Goal: Transaction & Acquisition: Obtain resource

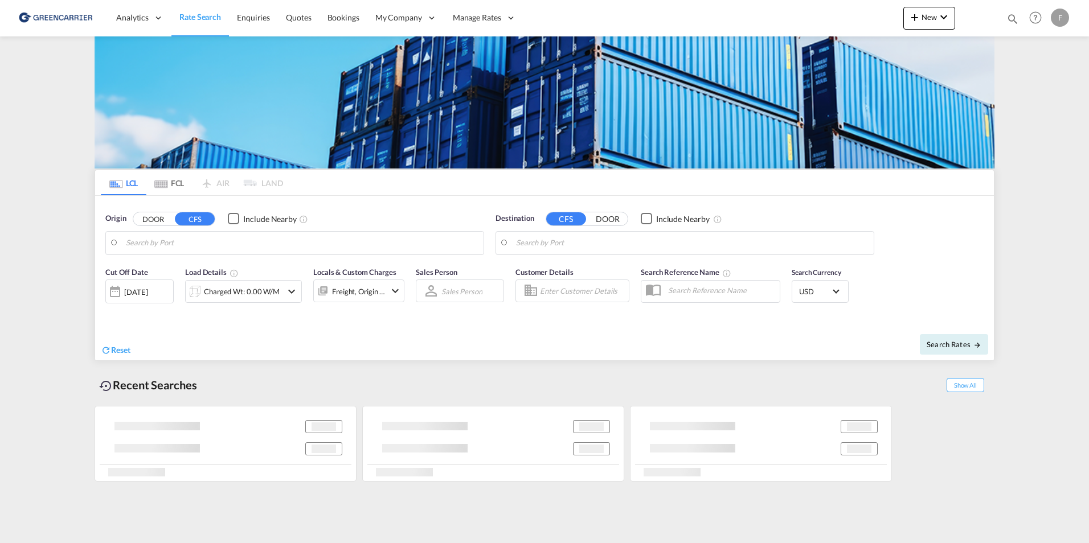
type input "[GEOGRAPHIC_DATA], HKHKG"
type input "[GEOGRAPHIC_DATA] ([GEOGRAPHIC_DATA]), DKCPH"
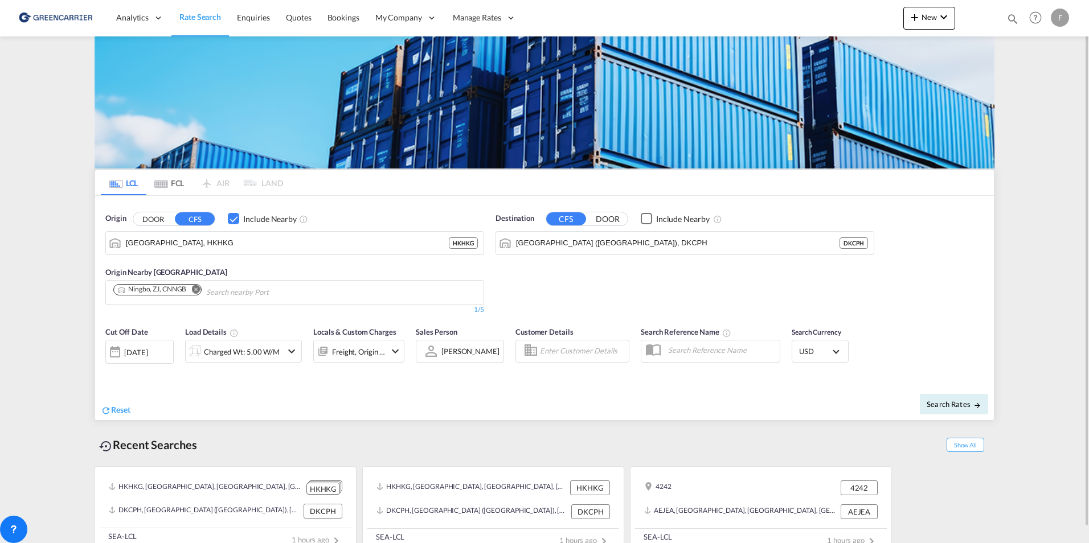
click at [196, 290] on md-icon "Remove" at bounding box center [195, 289] width 9 height 9
click at [235, 219] on div "Checkbox No Ink" at bounding box center [233, 218] width 11 height 11
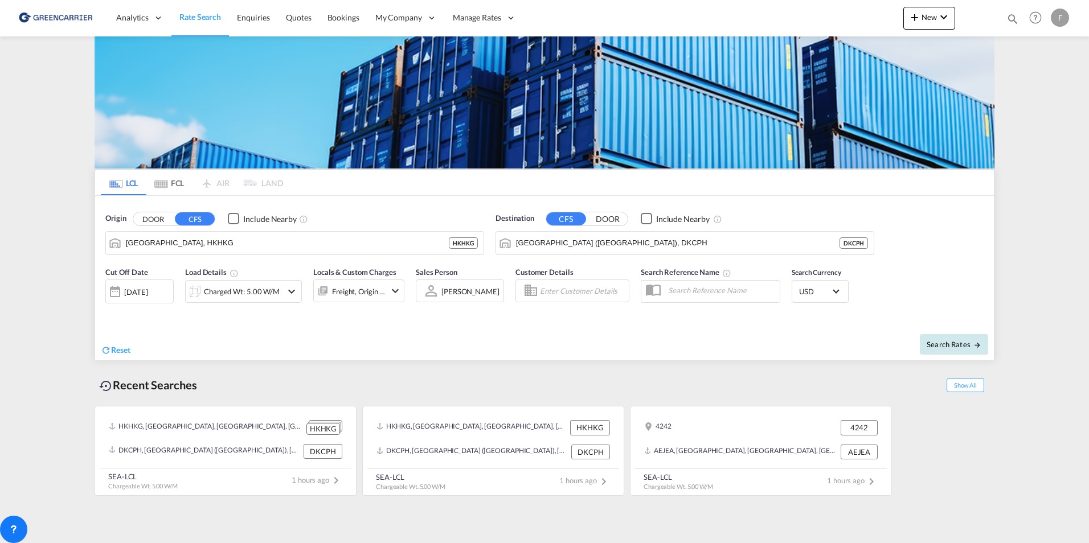
click at [954, 345] on span "Search Rates" at bounding box center [954, 344] width 55 height 9
type input "HKHKG to DKCPH / [DATE]"
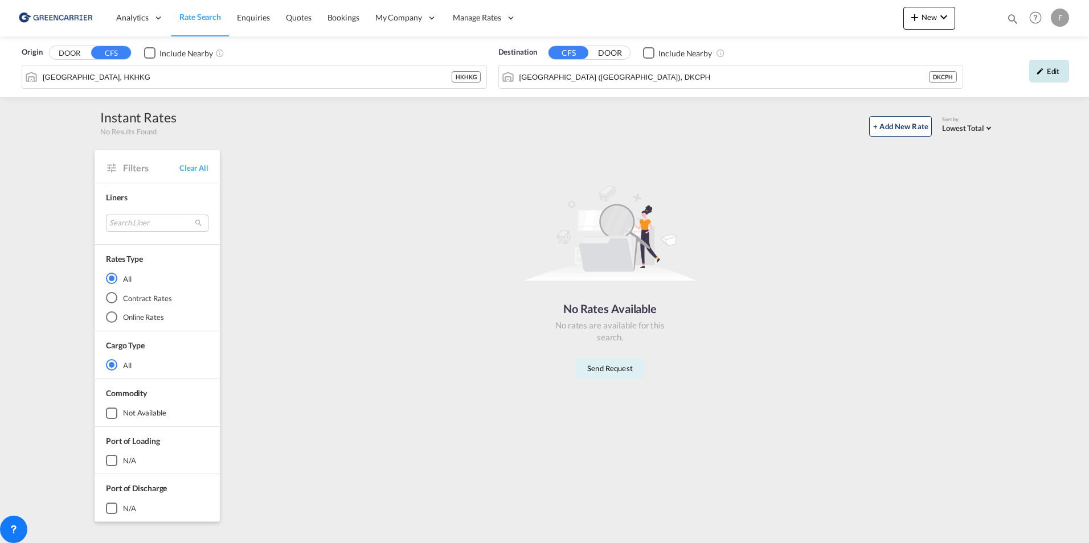
click at [1043, 69] on md-icon "icon-pencil" at bounding box center [1040, 71] width 8 height 8
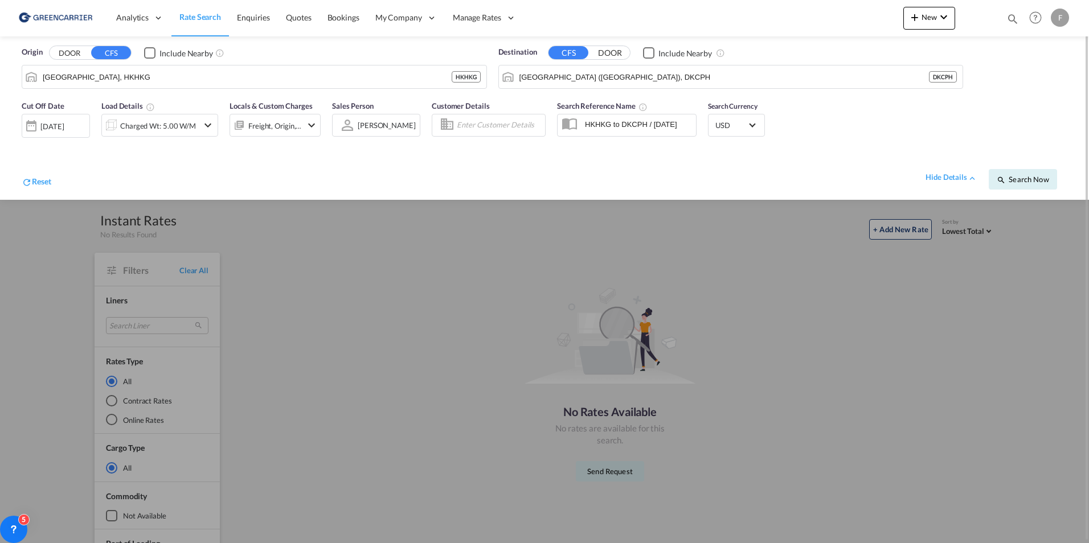
click at [74, 113] on md-input-container "[DATE] [DATE]" at bounding box center [56, 123] width 68 height 23
click at [64, 126] on div "[DATE]" at bounding box center [51, 126] width 23 height 10
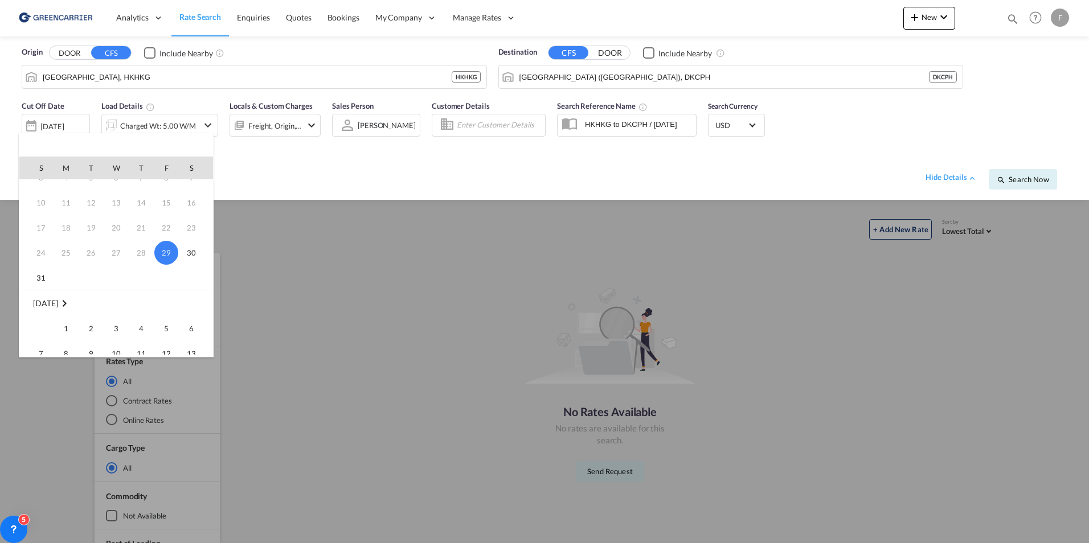
scroll to position [57, 0]
click at [64, 312] on span "1" at bounding box center [66, 311] width 23 height 23
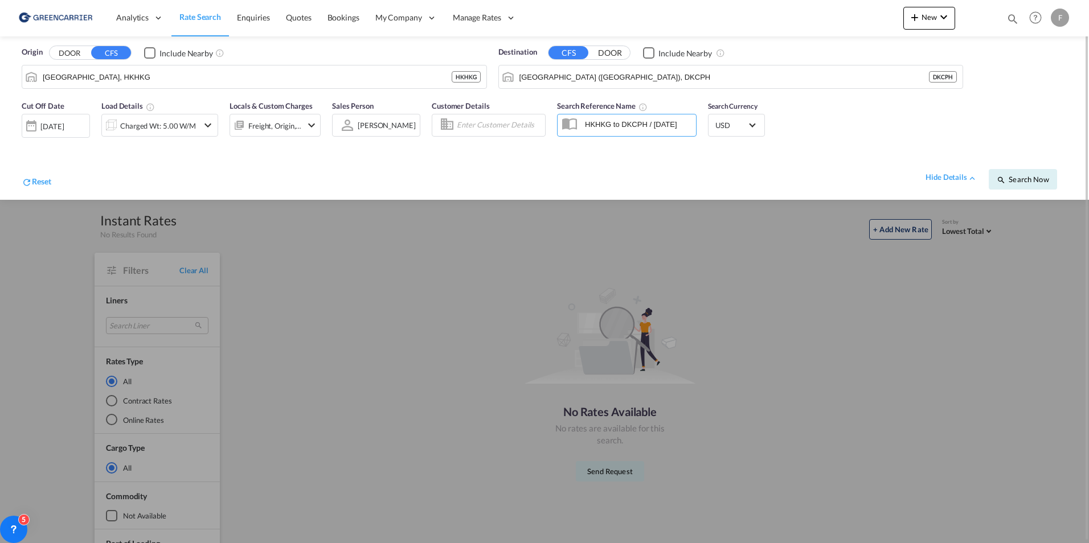
click at [1077, 178] on div "Cut Off Date [DATE] [DATE] Load Details Charged Wt: 5.00 W/M Locals & Custom Ch…" at bounding box center [544, 147] width 1066 height 105
click at [1046, 174] on button "Search Now" at bounding box center [1023, 179] width 68 height 21
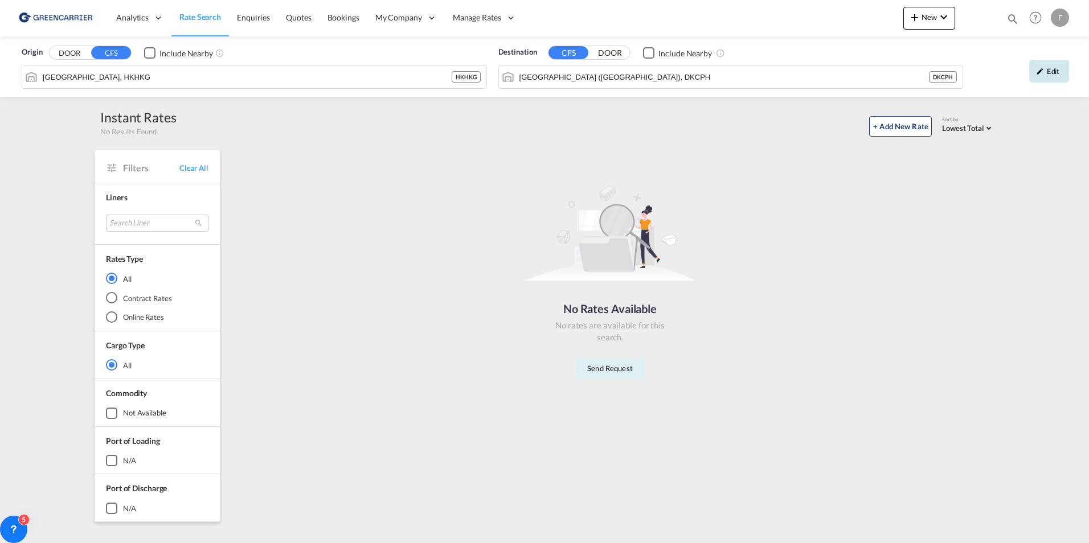
click at [1056, 72] on div "Edit" at bounding box center [1049, 71] width 40 height 23
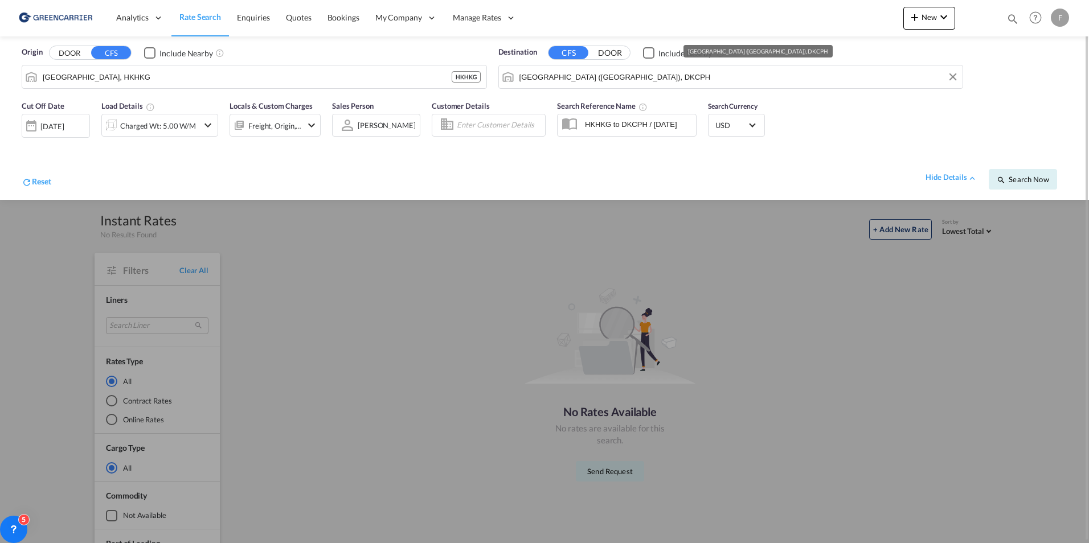
click at [664, 82] on input "[GEOGRAPHIC_DATA] ([GEOGRAPHIC_DATA]), DKCPH" at bounding box center [738, 76] width 438 height 17
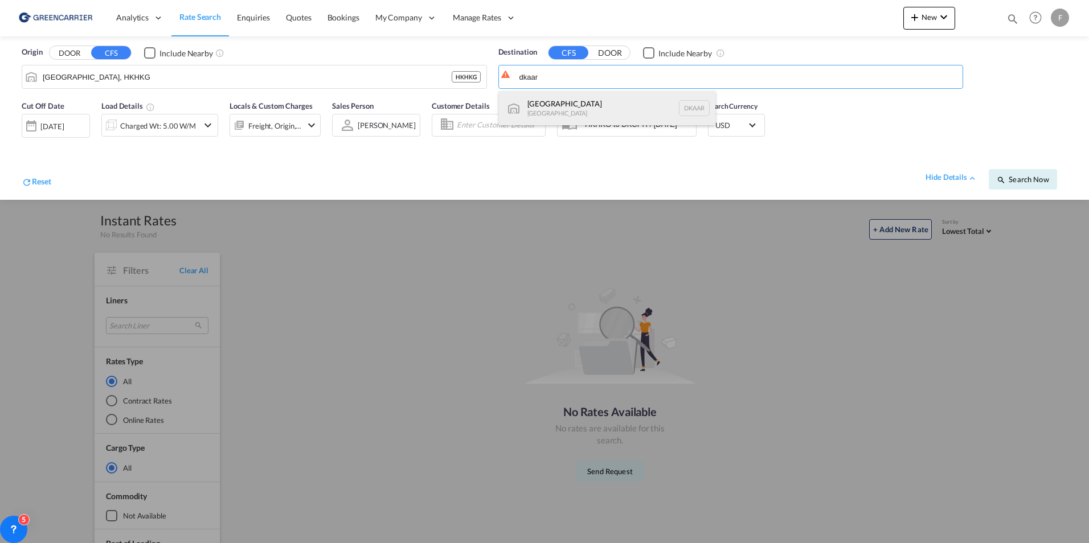
click at [580, 103] on div "Aarhus [GEOGRAPHIC_DATA] [GEOGRAPHIC_DATA]" at bounding box center [607, 108] width 216 height 34
type input "[GEOGRAPHIC_DATA], [GEOGRAPHIC_DATA]"
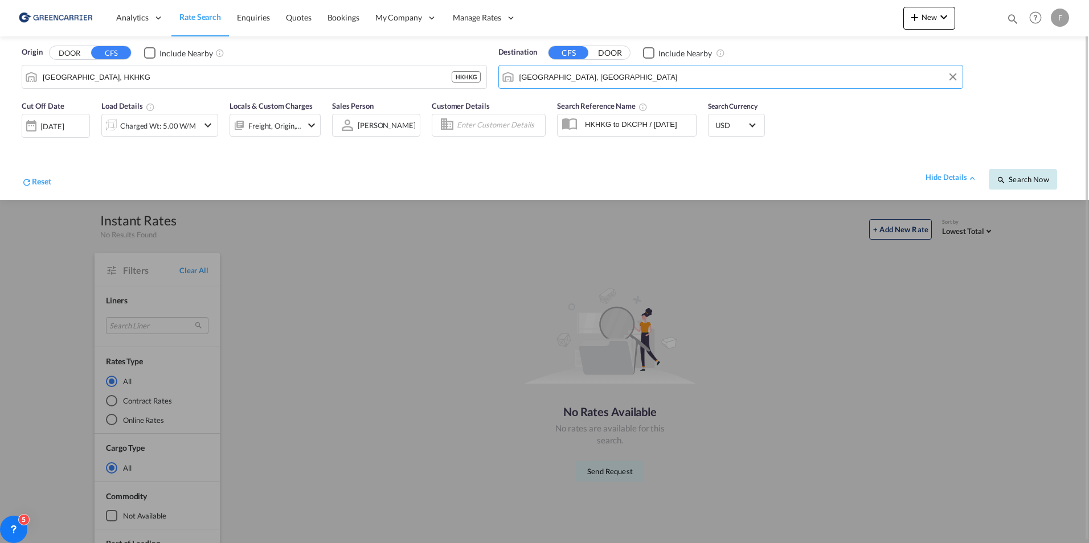
click at [1018, 177] on span "Search Now" at bounding box center [1023, 179] width 52 height 9
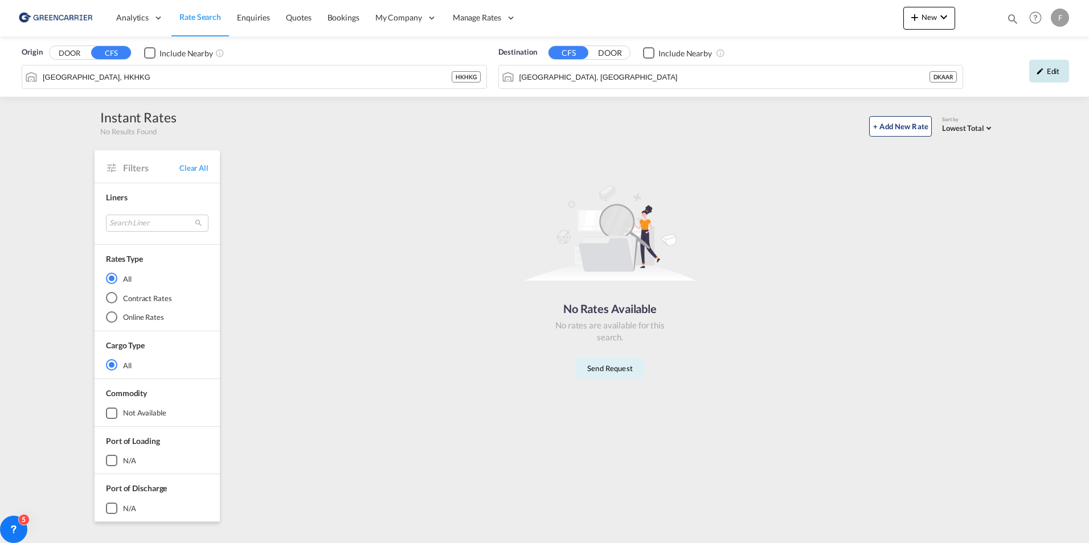
click at [1044, 71] on div "Edit" at bounding box center [1049, 71] width 40 height 23
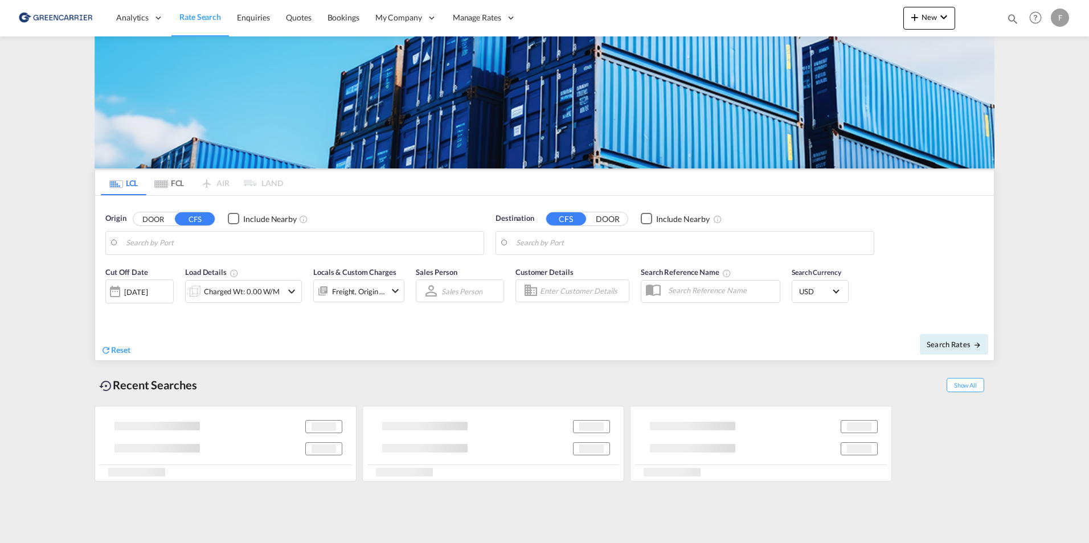
type input "[GEOGRAPHIC_DATA], HKHKG"
type input "[GEOGRAPHIC_DATA], [GEOGRAPHIC_DATA]"
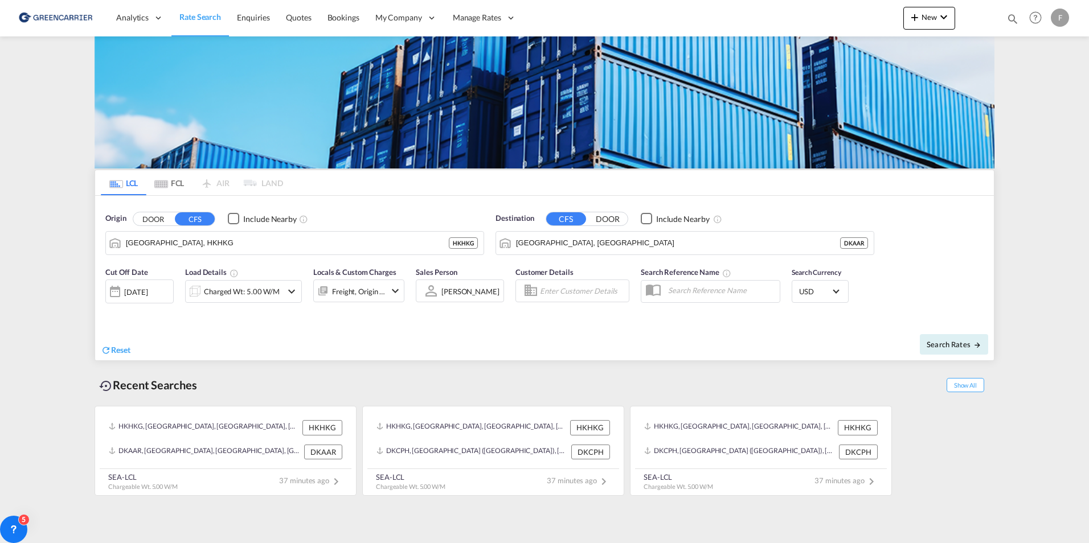
click at [48, 239] on md-content "Analytics Reports Dashboard Rate Search Enquiries Quotes Bookings" at bounding box center [544, 271] width 1089 height 543
